Goal: Check status: Check status

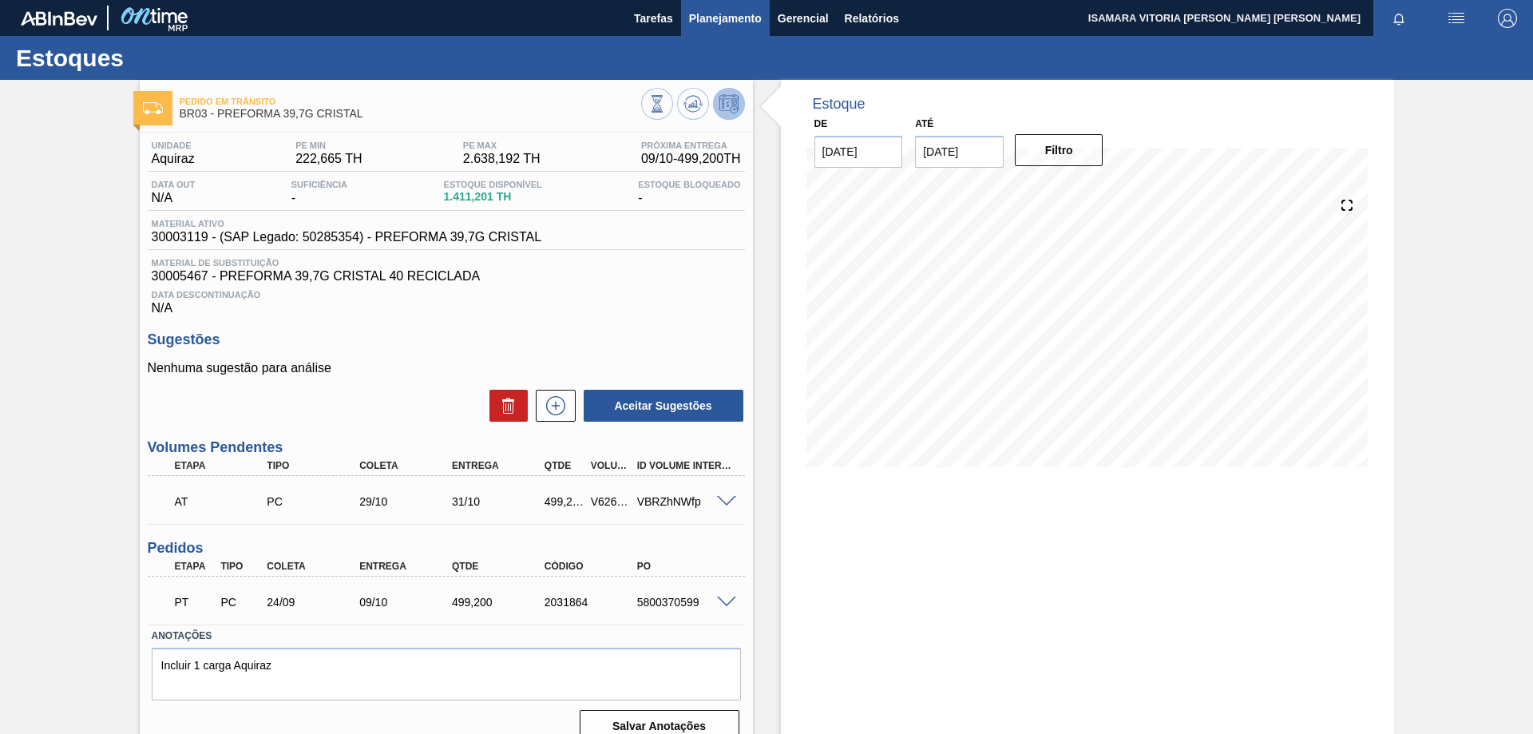
click at [739, 22] on span "Planejamento" at bounding box center [725, 18] width 73 height 19
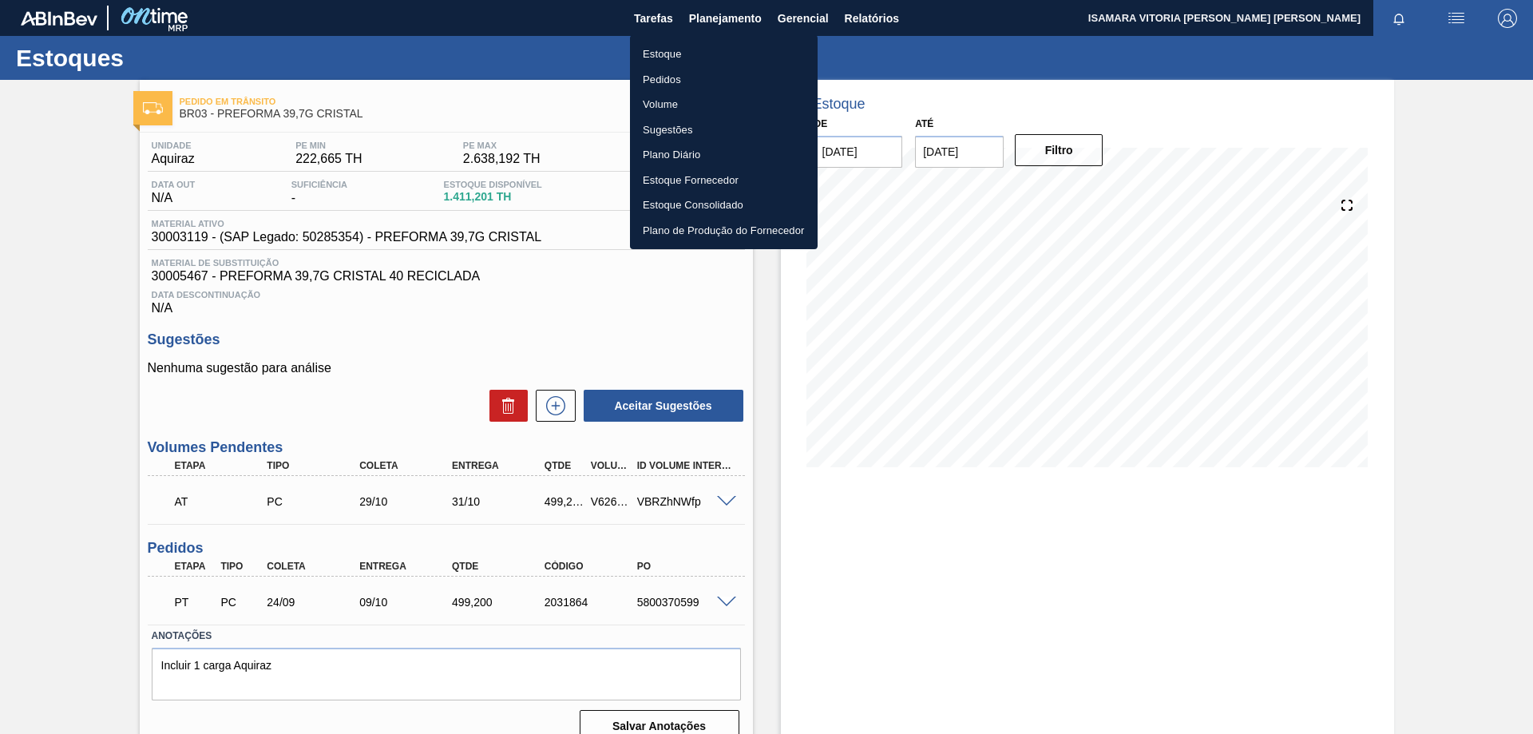
click at [1054, 158] on div at bounding box center [766, 367] width 1533 height 734
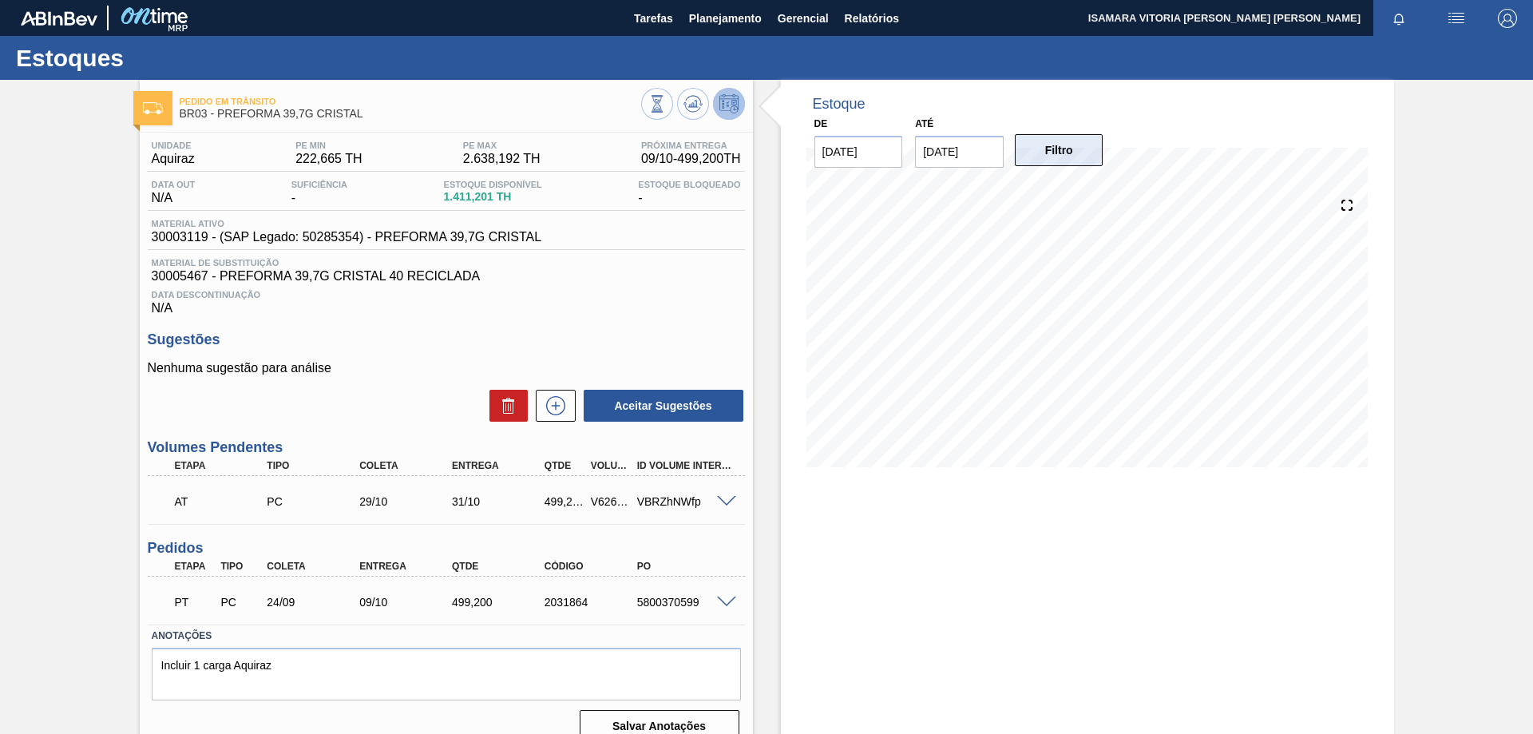
click at [1061, 154] on button "Filtro" at bounding box center [1059, 150] width 89 height 32
click at [1075, 161] on button "Filtro" at bounding box center [1059, 150] width 89 height 32
click at [730, 24] on span "Planejamento" at bounding box center [725, 18] width 73 height 19
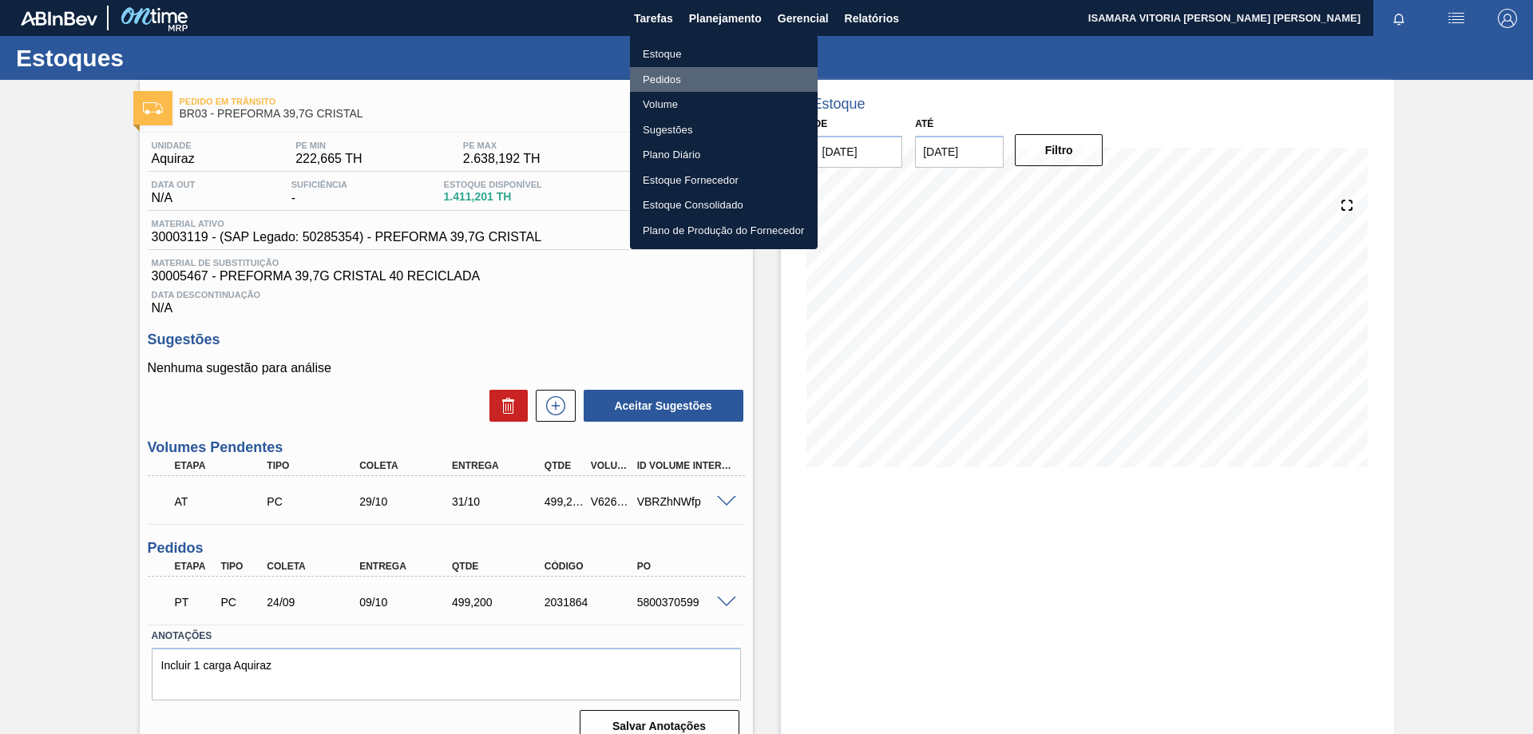
click at [668, 76] on li "Pedidos" at bounding box center [724, 80] width 188 height 26
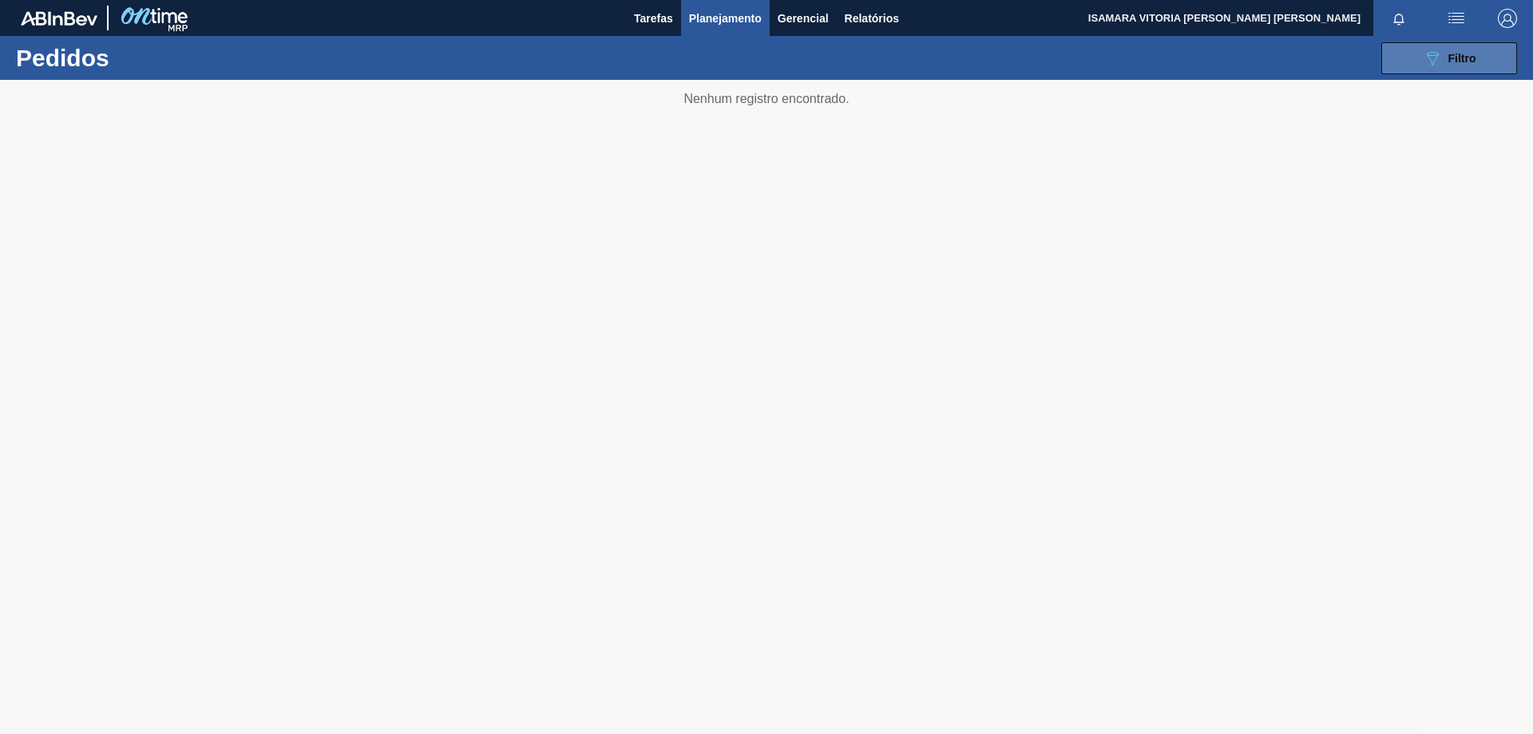
click at [1437, 54] on icon "089F7B8B-B2A5-4AFE-B5C0-19BA573D28AC" at bounding box center [1432, 58] width 19 height 19
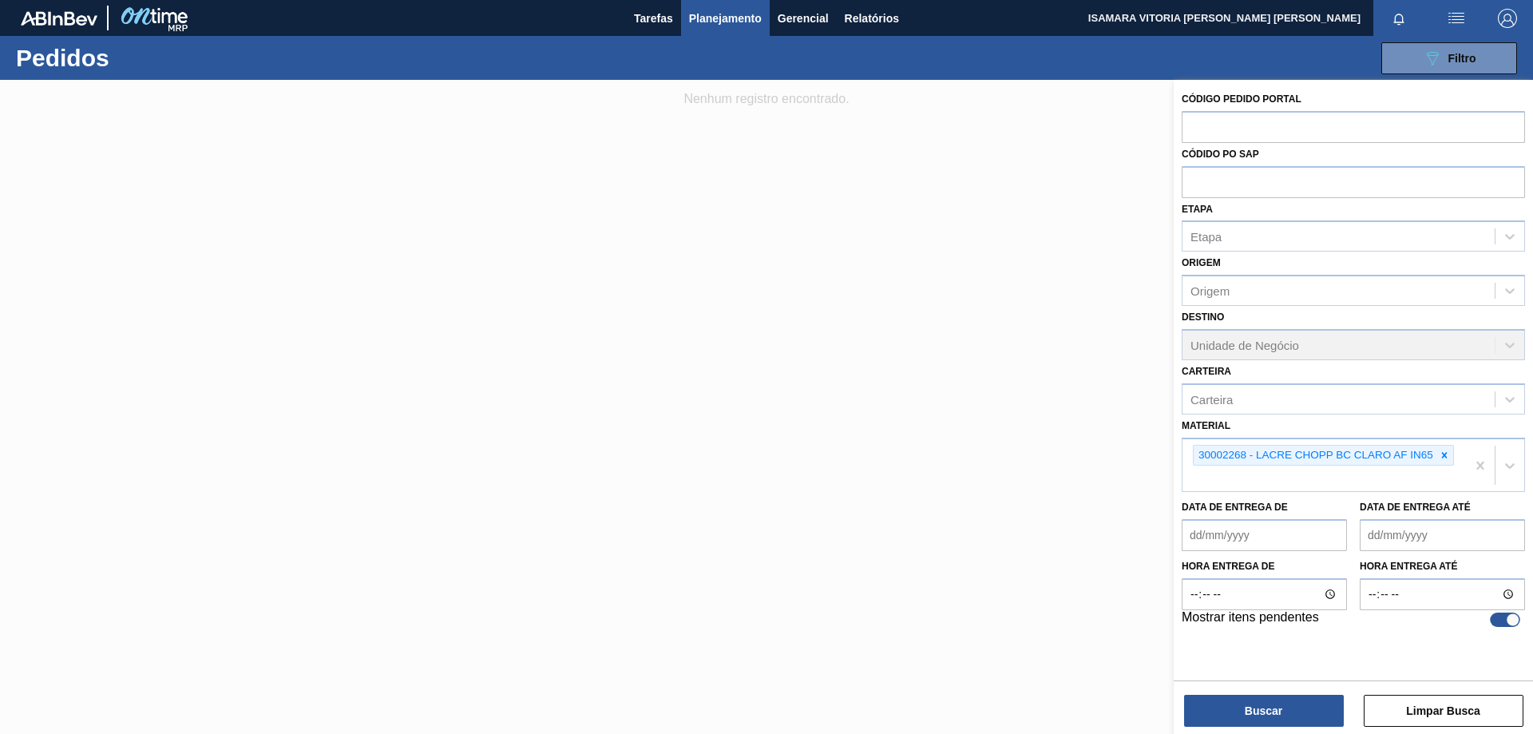
click at [1221, 337] on div "Destino Unidade de Negócio" at bounding box center [1353, 333] width 343 height 54
click at [1255, 236] on div "Etapa" at bounding box center [1339, 236] width 312 height 23
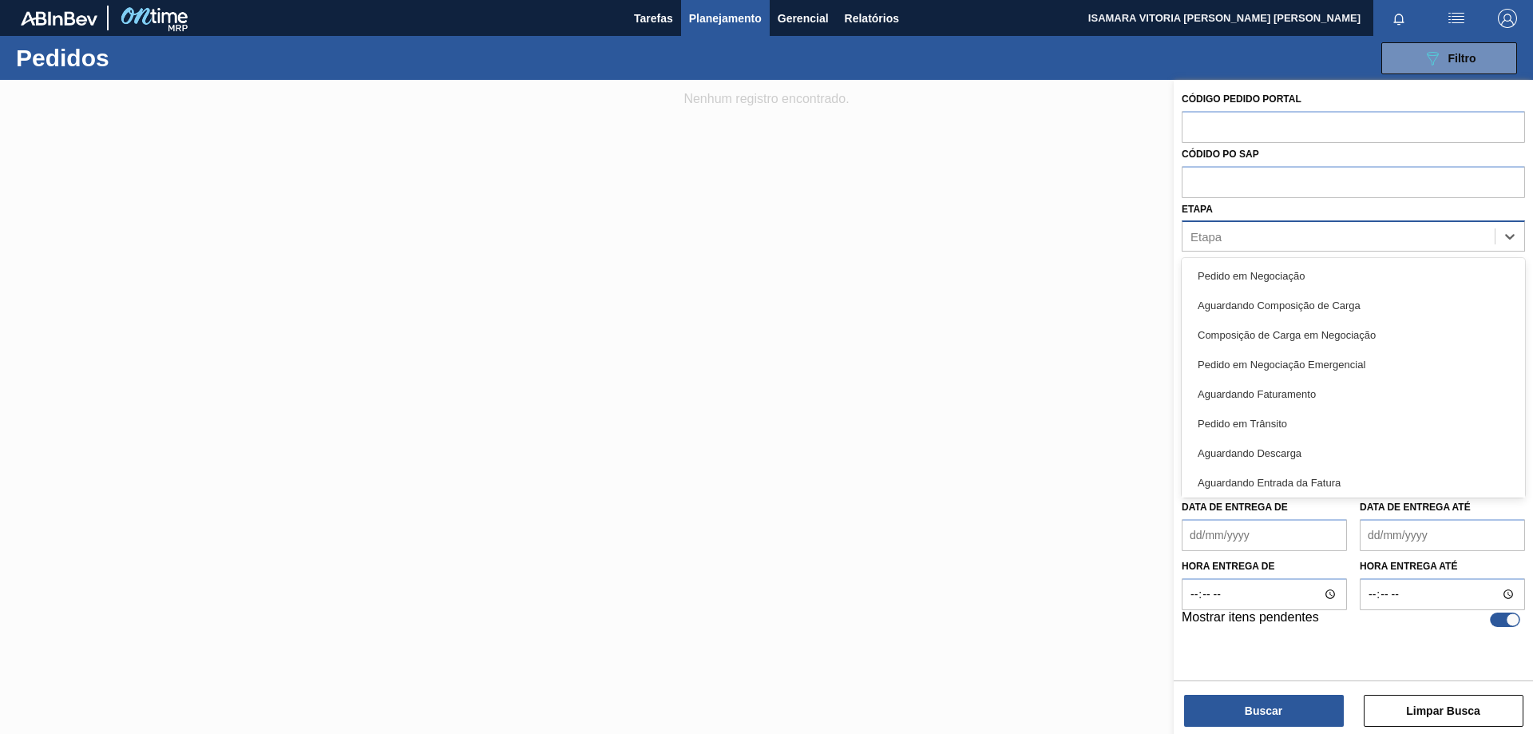
click at [1255, 236] on div "Etapa" at bounding box center [1339, 236] width 312 height 23
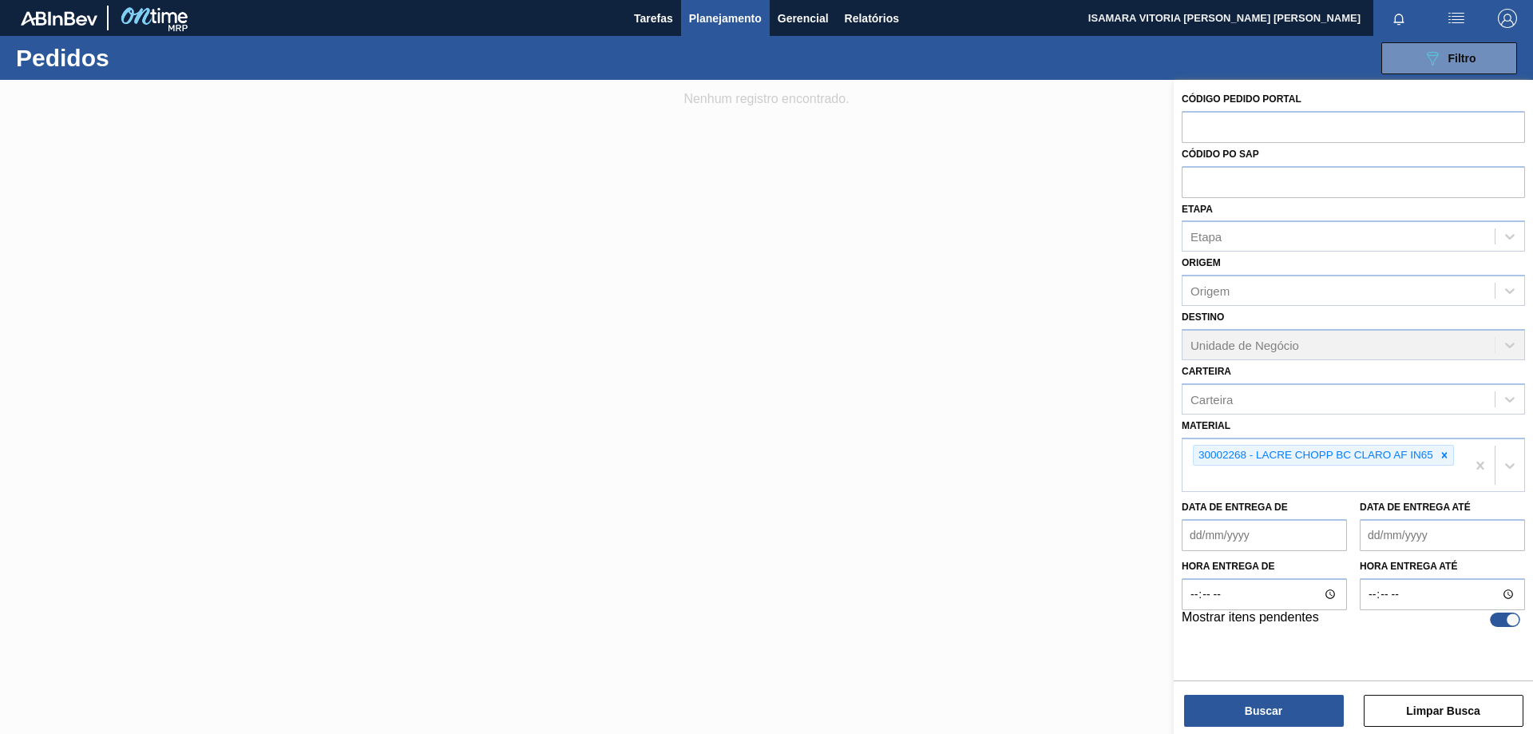
click at [1266, 272] on div "Origem Origem" at bounding box center [1353, 279] width 343 height 54
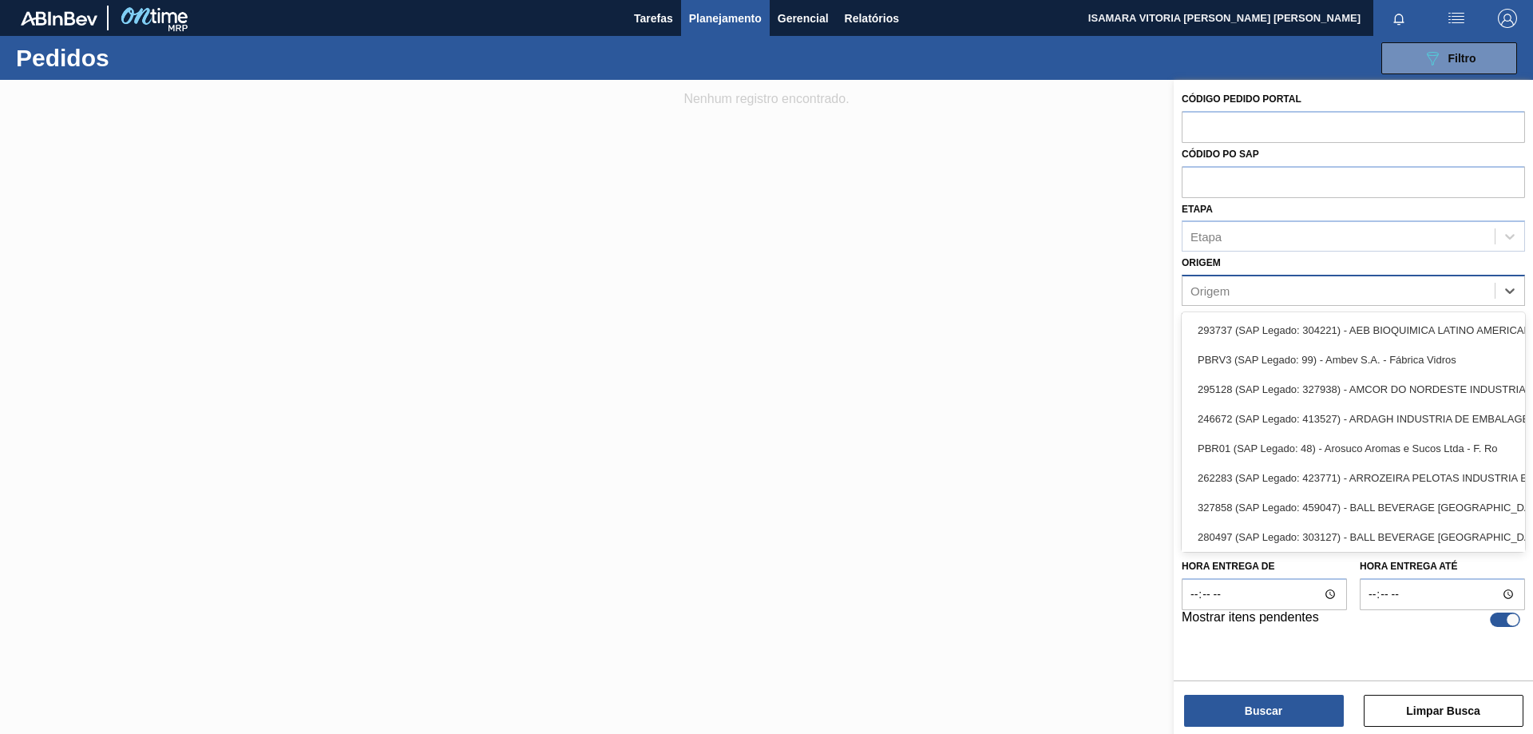
click at [1271, 277] on div "Origem" at bounding box center [1353, 290] width 343 height 31
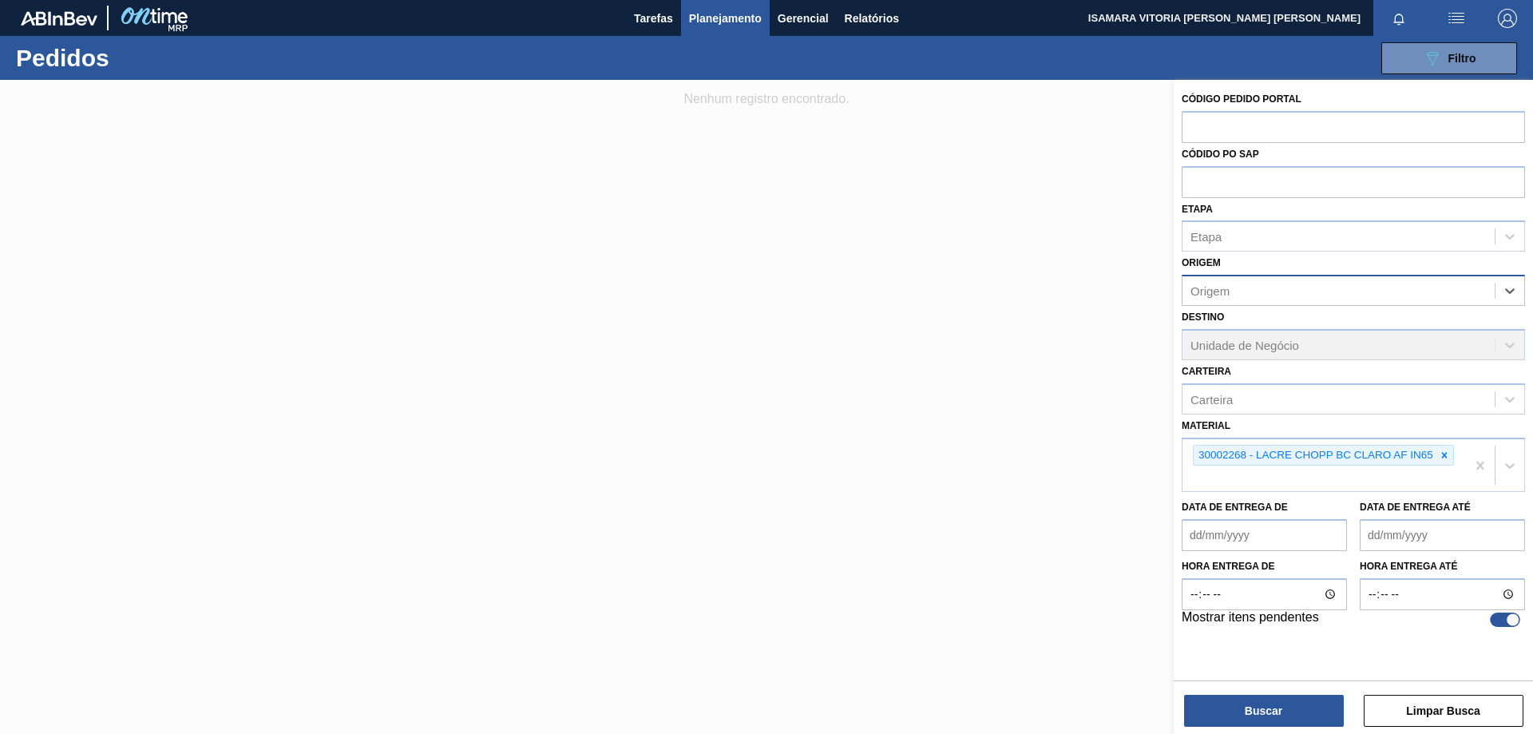
click at [1271, 277] on div "Origem" at bounding box center [1353, 290] width 343 height 31
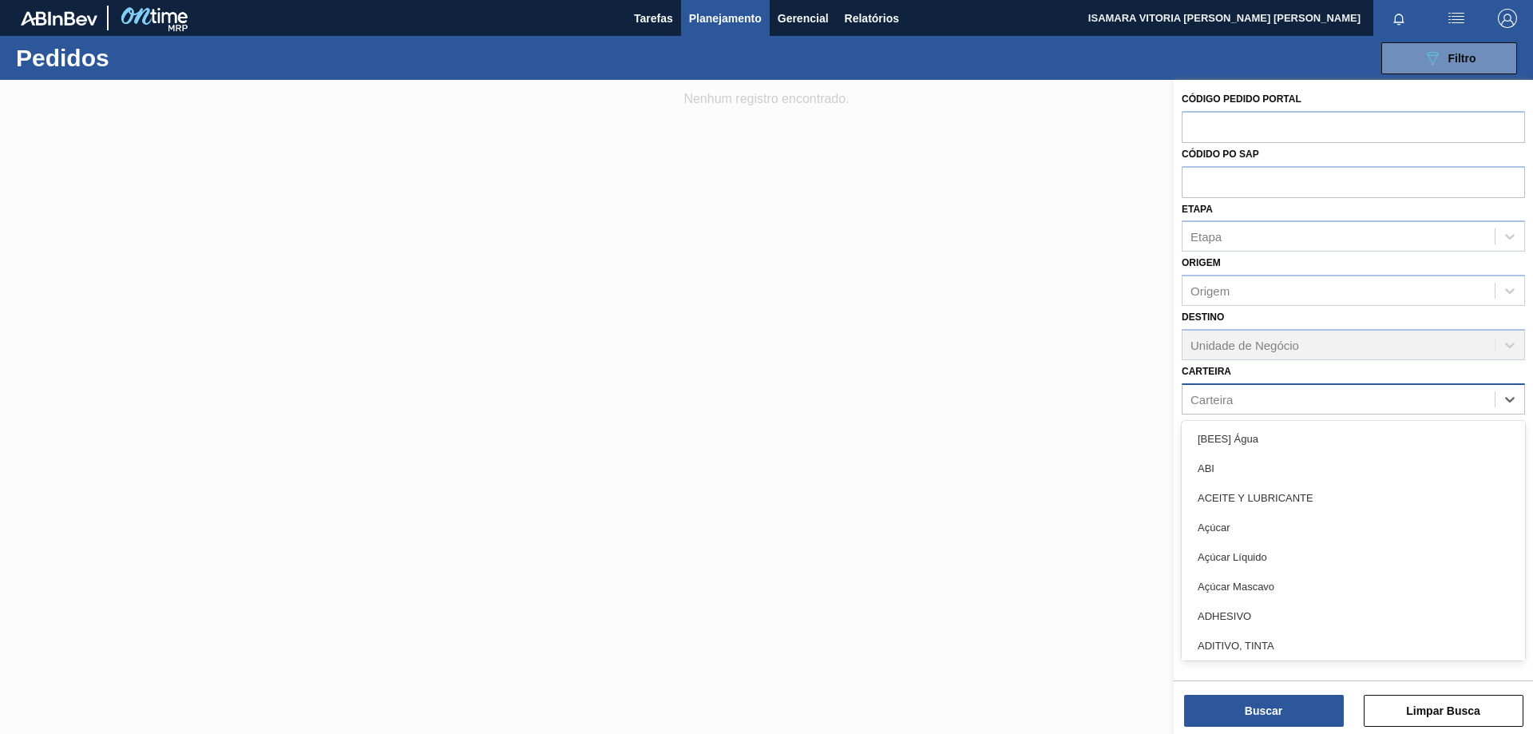
click at [1259, 398] on div "Carteira" at bounding box center [1339, 398] width 312 height 23
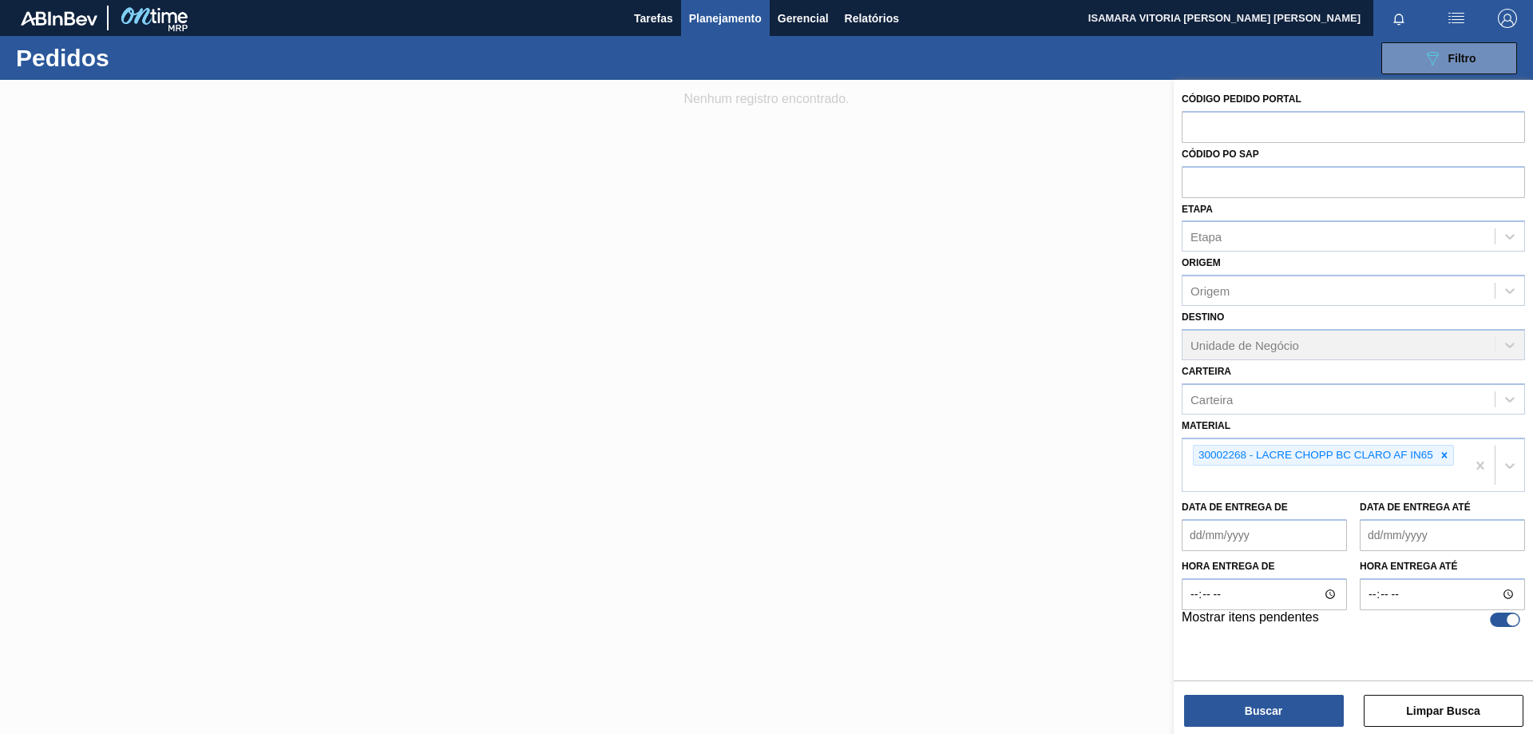
click at [1055, 357] on div at bounding box center [766, 447] width 1533 height 734
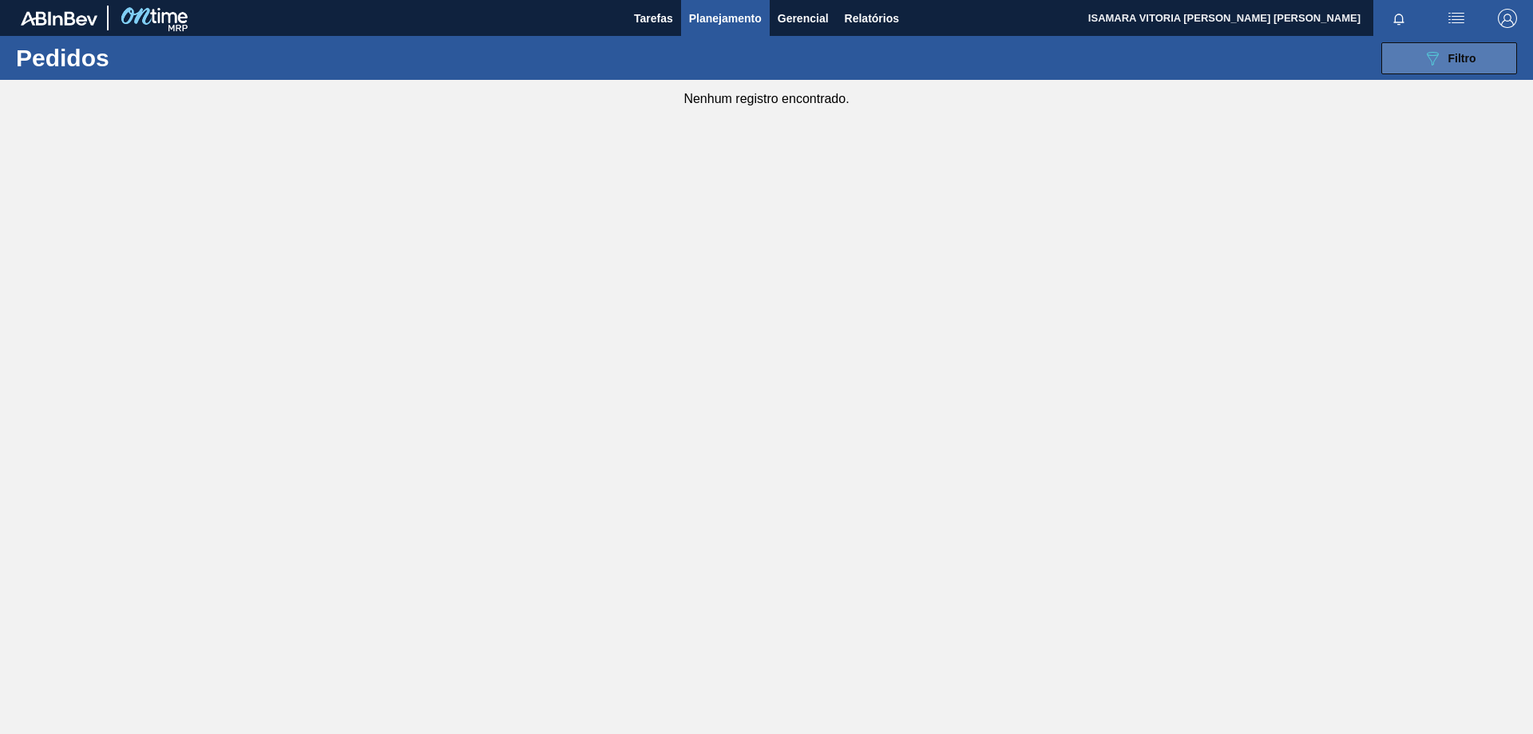
click at [1420, 68] on button "089F7B8B-B2A5-4AFE-B5C0-19BA573D28AC Filtro" at bounding box center [1450, 58] width 136 height 32
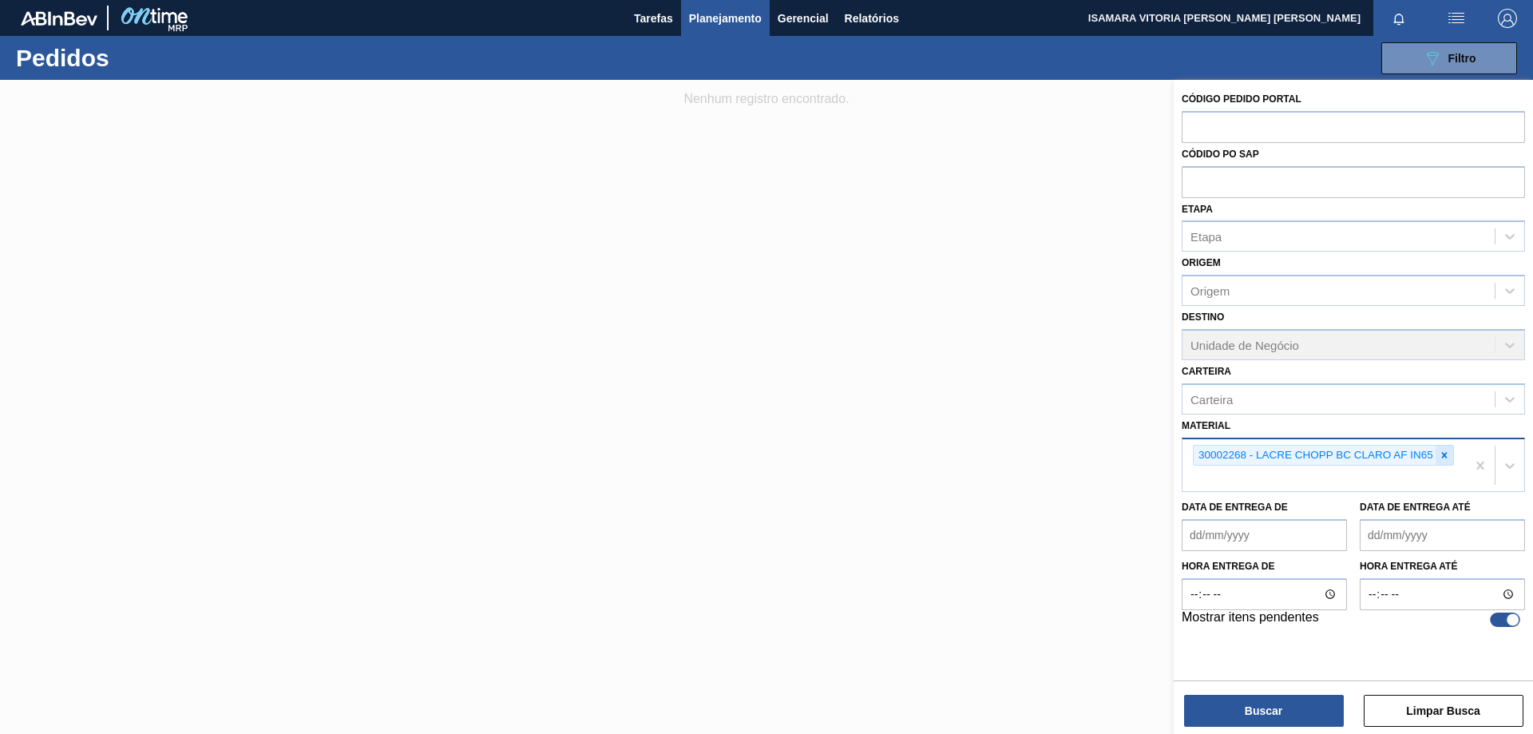
click at [1447, 454] on icon at bounding box center [1444, 455] width 11 height 11
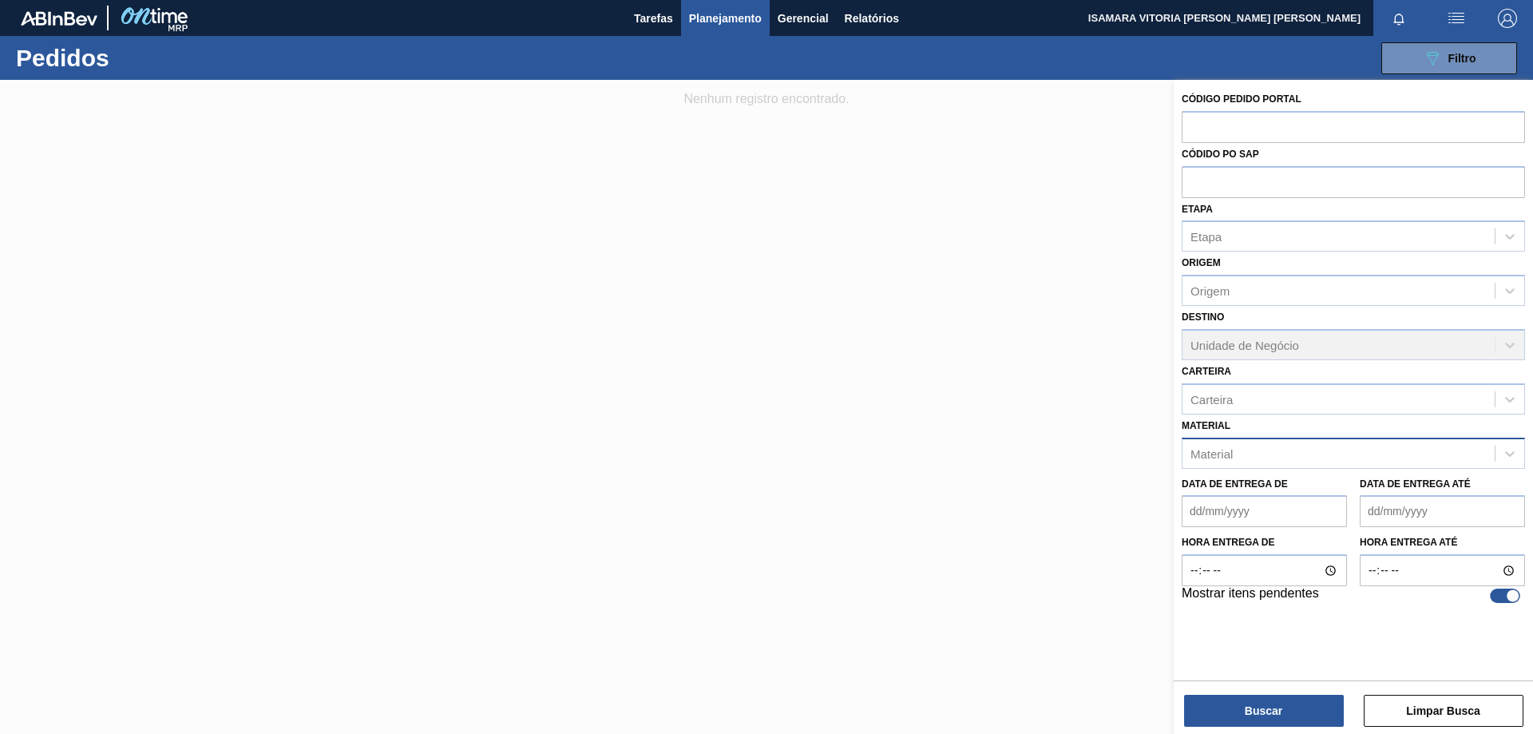
click at [1295, 728] on div "Código Pedido Portal Códido PO SAP Etapa Etapa Origem Origem Destino Unidade de…" at bounding box center [1353, 408] width 359 height 657
click at [1296, 712] on button "Buscar" at bounding box center [1264, 711] width 160 height 32
